Goal: Entertainment & Leisure: Consume media (video, audio)

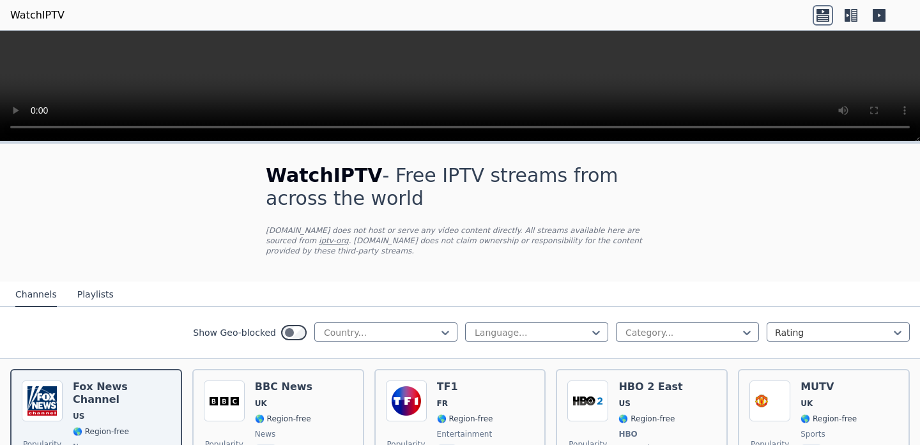
scroll to position [38, 0]
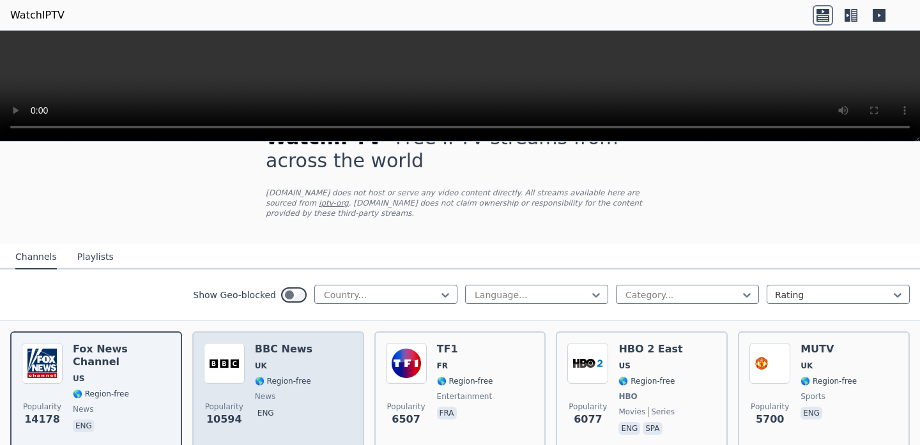
click at [298, 374] on div "BBC News UK 🌎 Region-free news eng" at bounding box center [284, 390] width 58 height 95
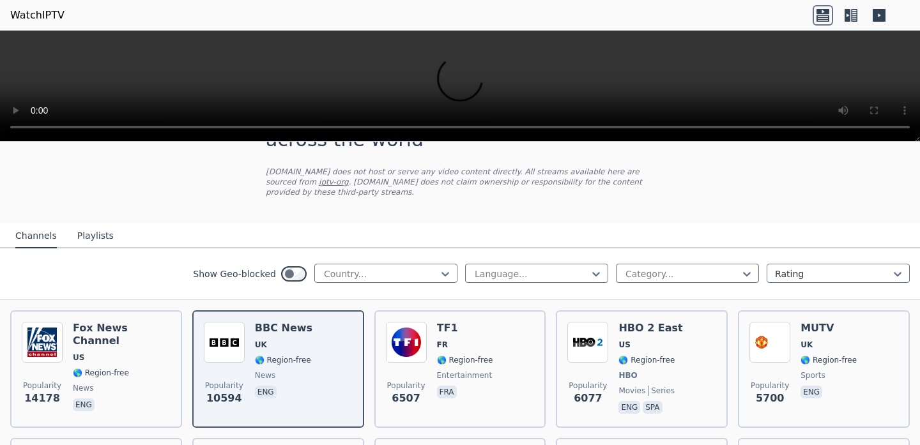
scroll to position [59, 0]
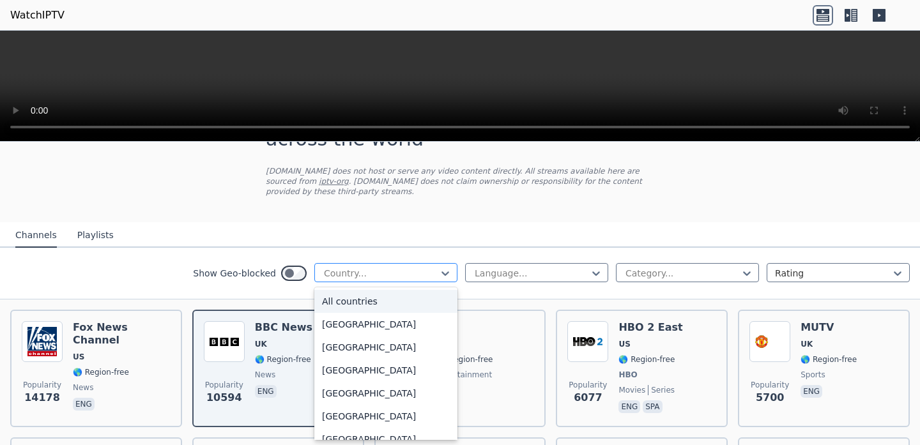
click at [389, 267] on div at bounding box center [381, 273] width 116 height 13
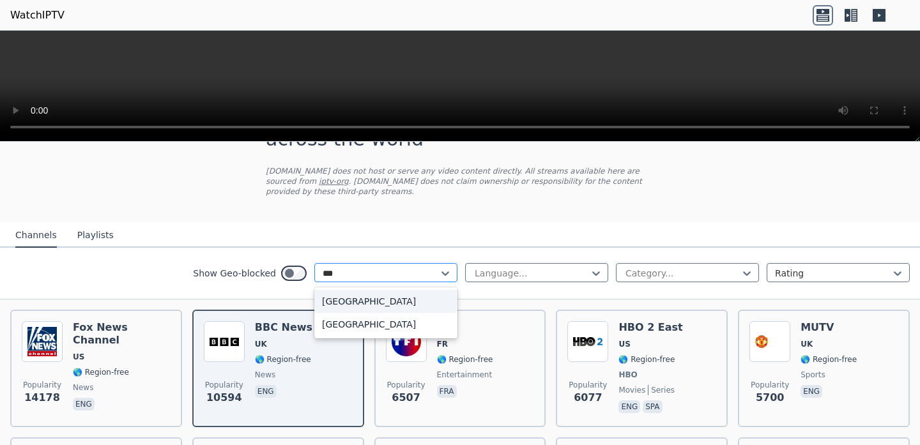
type input "****"
click at [362, 299] on div "[GEOGRAPHIC_DATA]" at bounding box center [385, 301] width 143 height 23
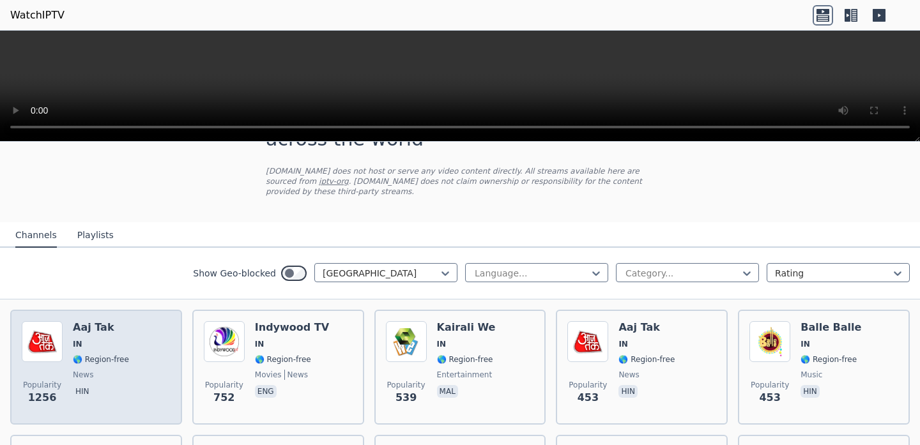
click at [72, 374] on div "Popularity 1256 Aaj Tak IN 🌎 Region-free news hin" at bounding box center [96, 367] width 149 height 92
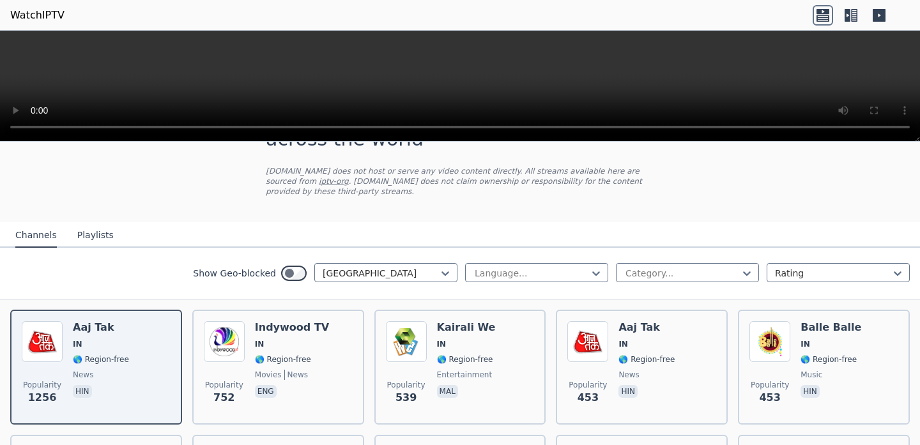
click at [93, 242] on button "Playlists" at bounding box center [95, 236] width 36 height 24
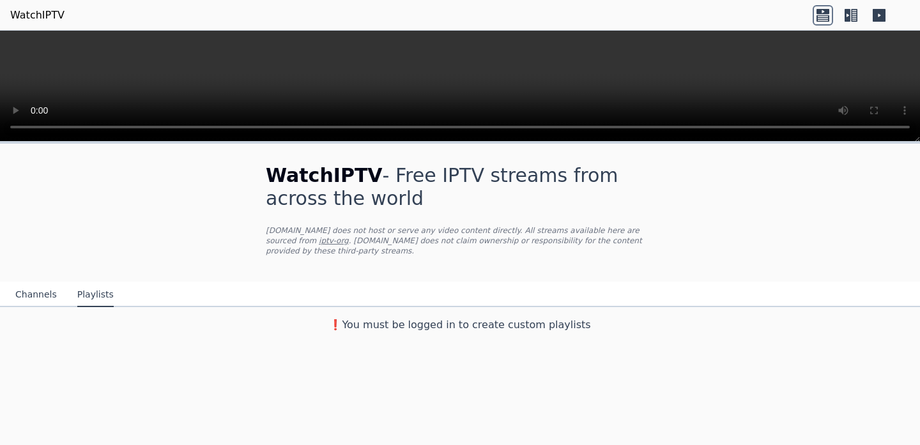
click at [33, 290] on button "Channels" at bounding box center [36, 295] width 42 height 24
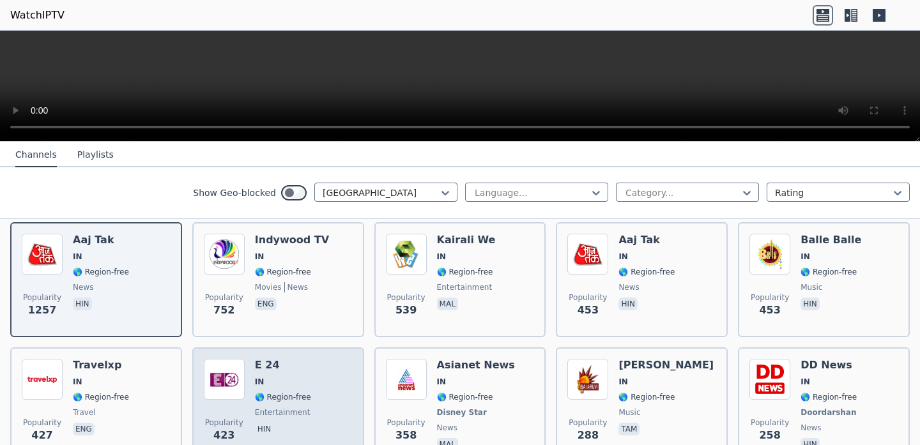
scroll to position [151, 0]
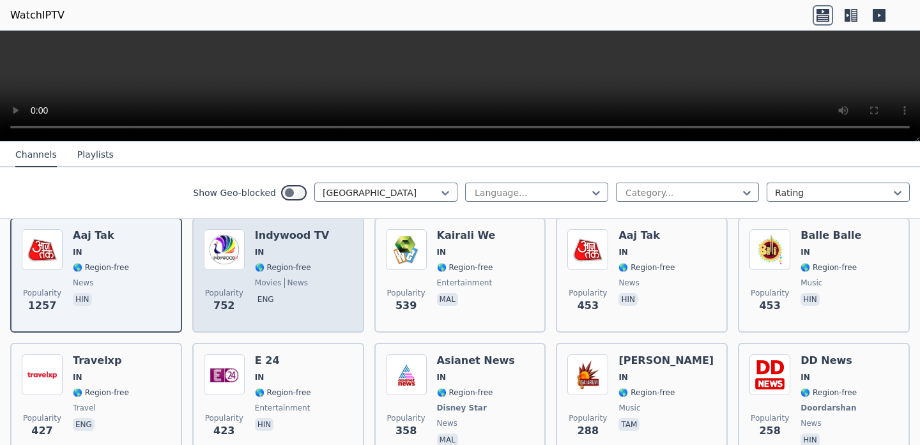
click at [306, 268] on span "🌎 Region-free" at bounding box center [283, 268] width 56 height 10
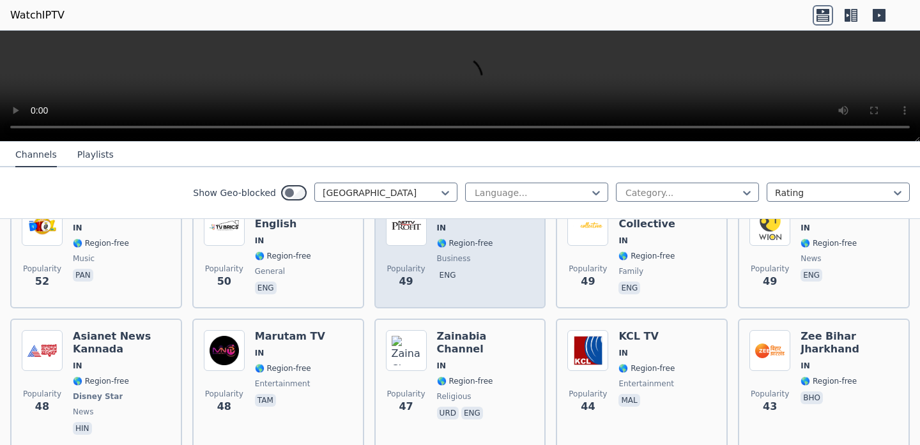
scroll to position [1463, 0]
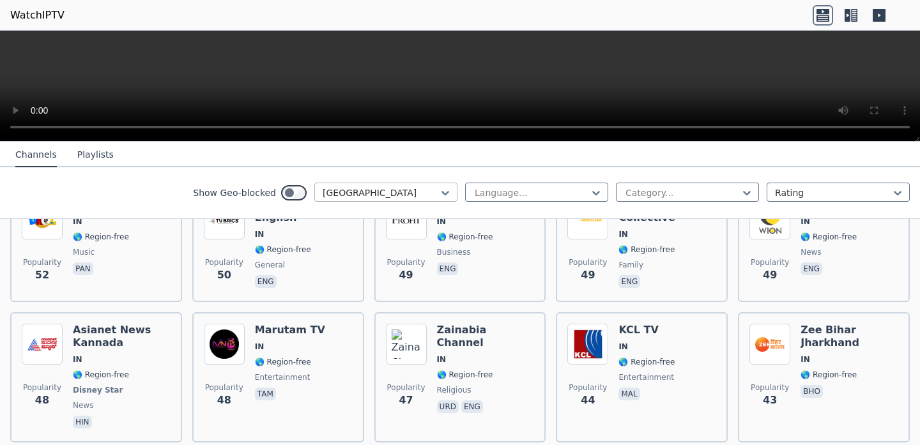
click at [404, 194] on div at bounding box center [381, 193] width 116 height 13
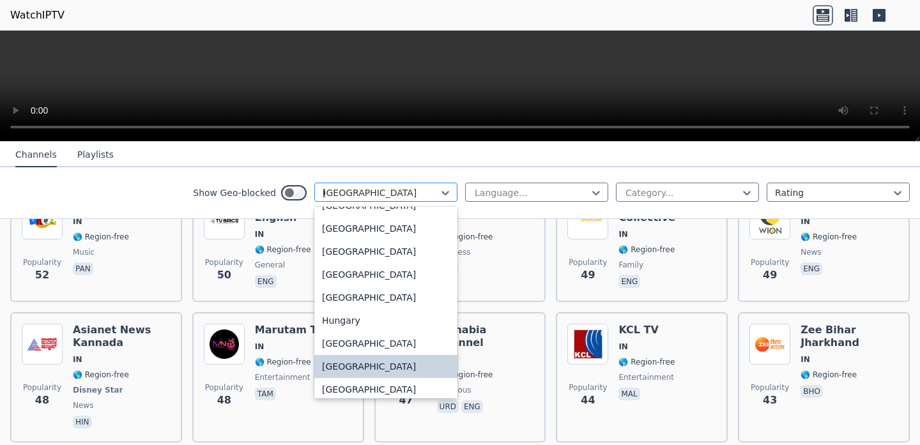
scroll to position [463, 0]
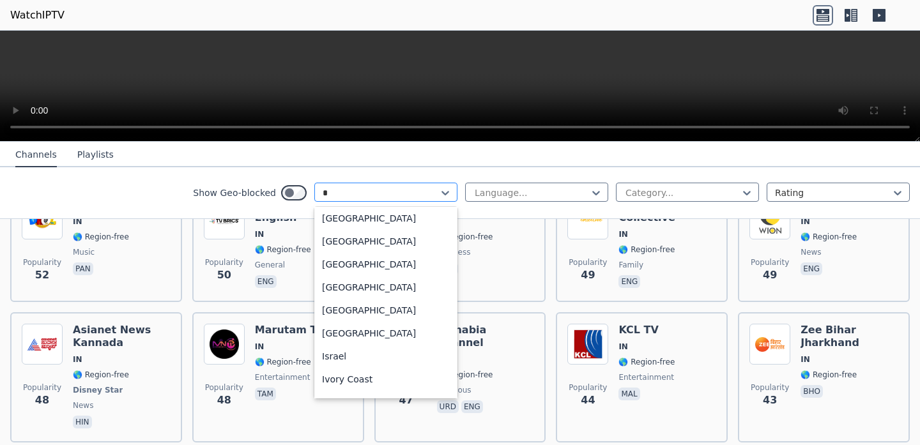
type input "**"
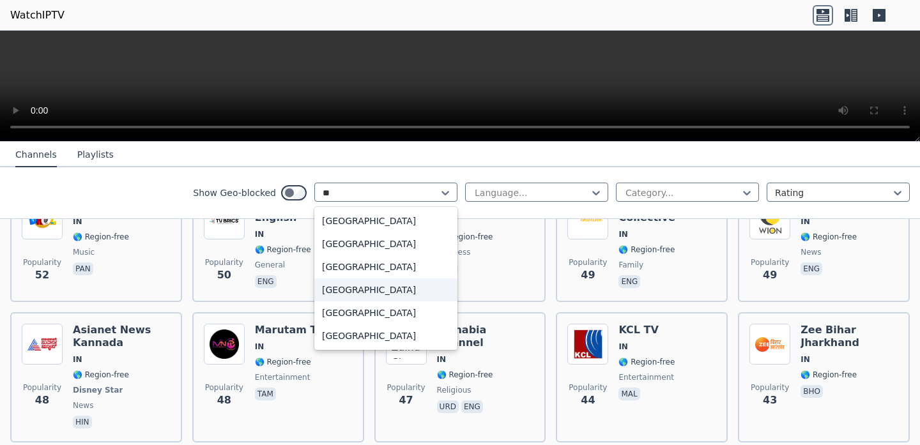
click at [367, 292] on div "[GEOGRAPHIC_DATA]" at bounding box center [385, 290] width 143 height 23
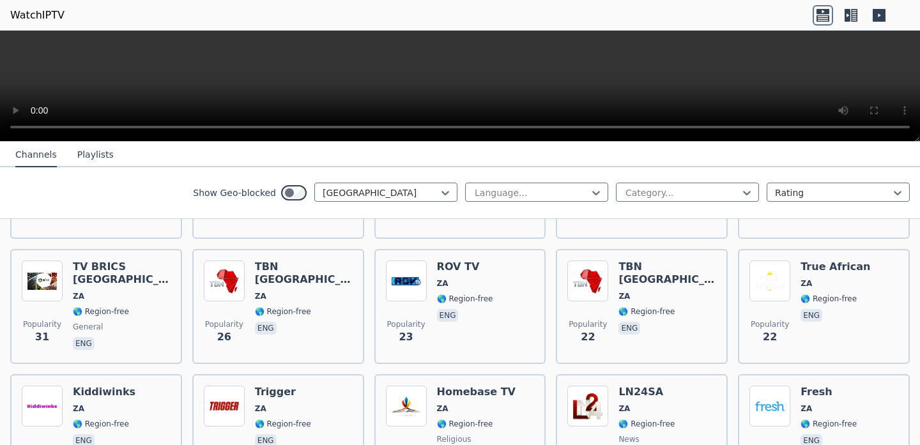
scroll to position [501, 0]
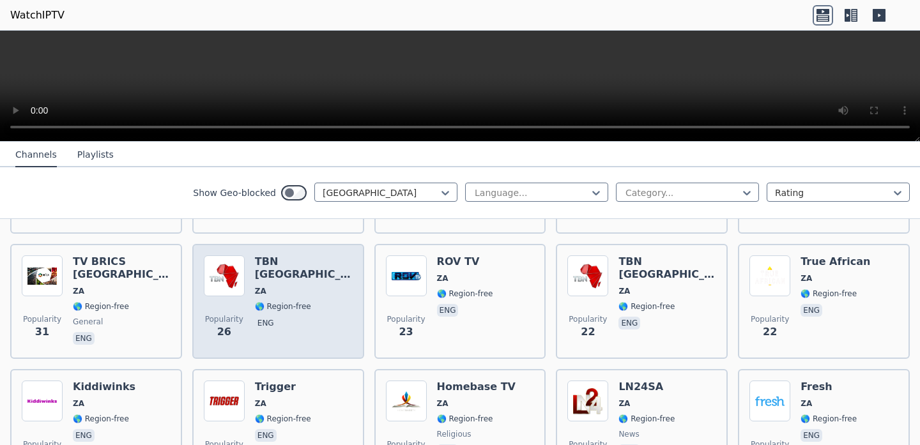
click at [327, 308] on div "Popularity 26 TBN [GEOGRAPHIC_DATA] ZA 🌎 Region-free eng" at bounding box center [278, 302] width 149 height 92
